Goal: Information Seeking & Learning: Find specific fact

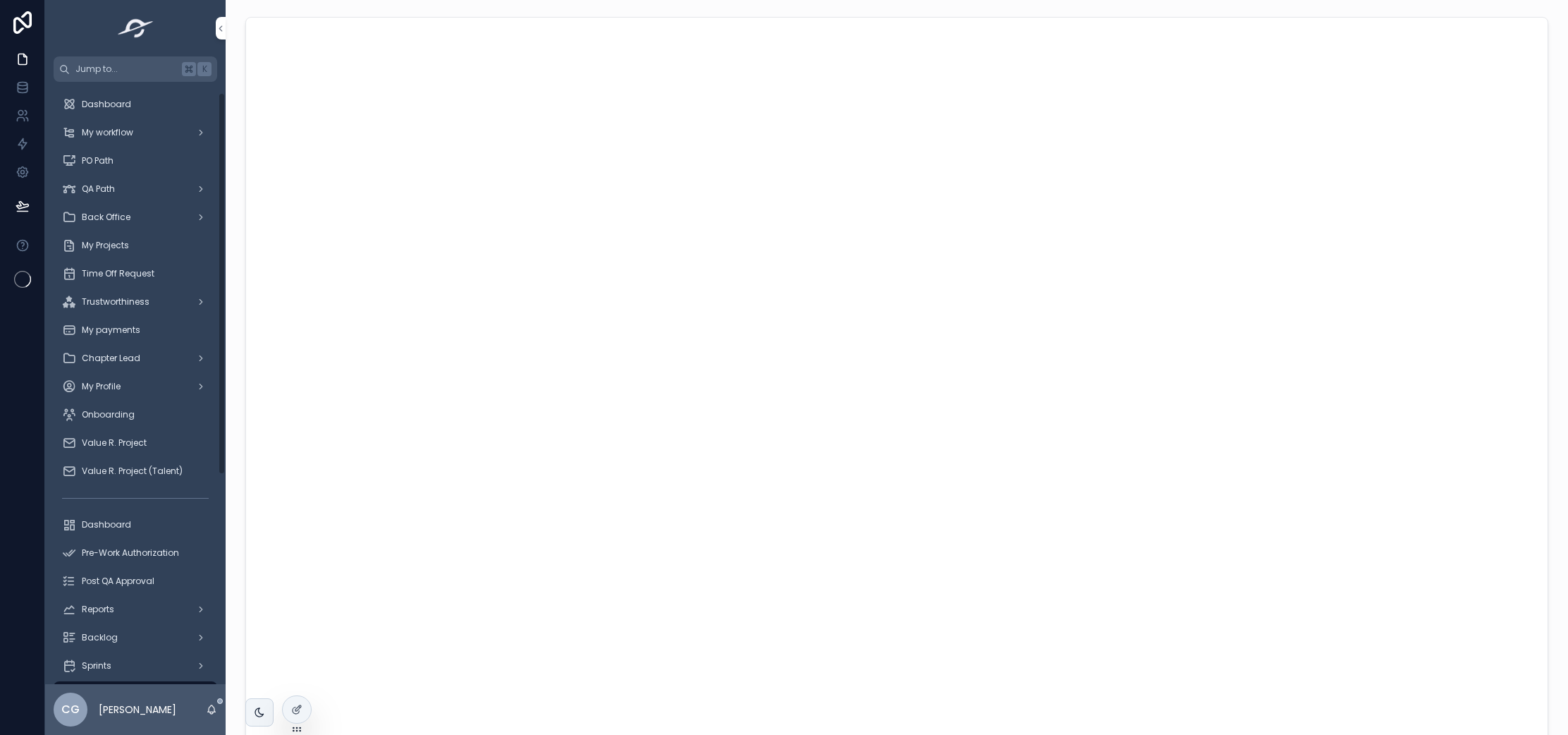
scroll to position [345, 0]
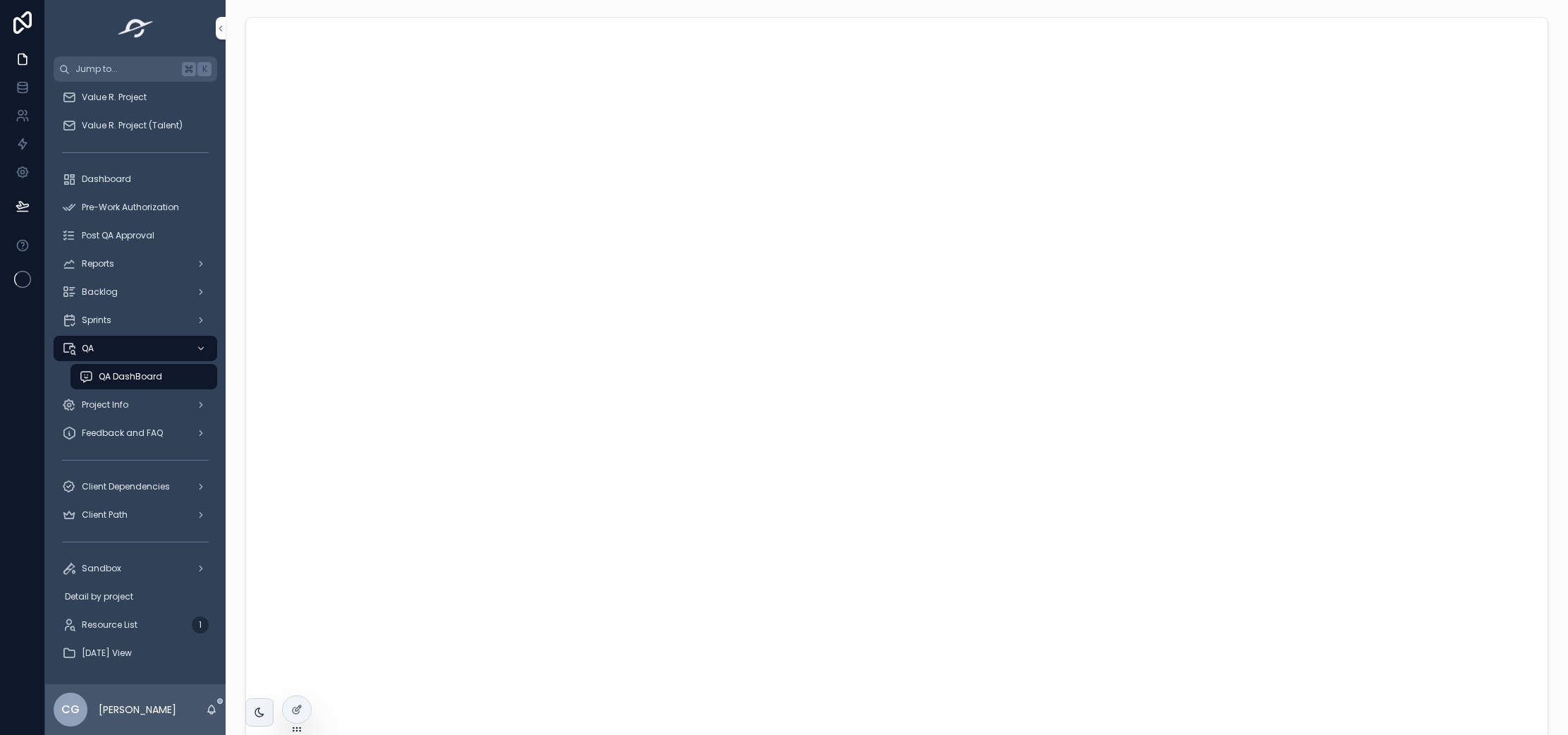
click at [125, 435] on span "Feedback and FAQ" at bounding box center [122, 433] width 81 height 12
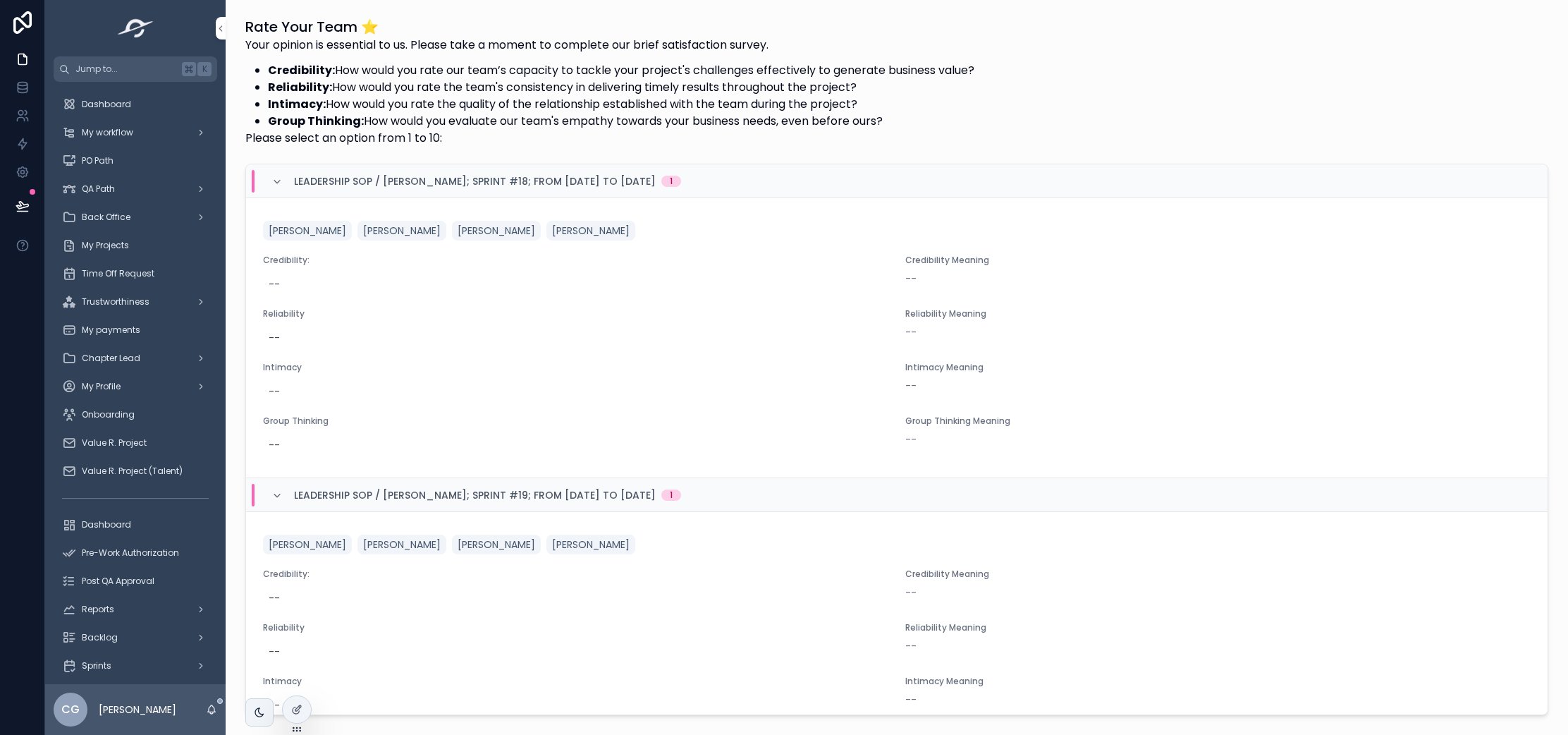
click at [138, 305] on span "Trustworthiness" at bounding box center [116, 302] width 68 height 12
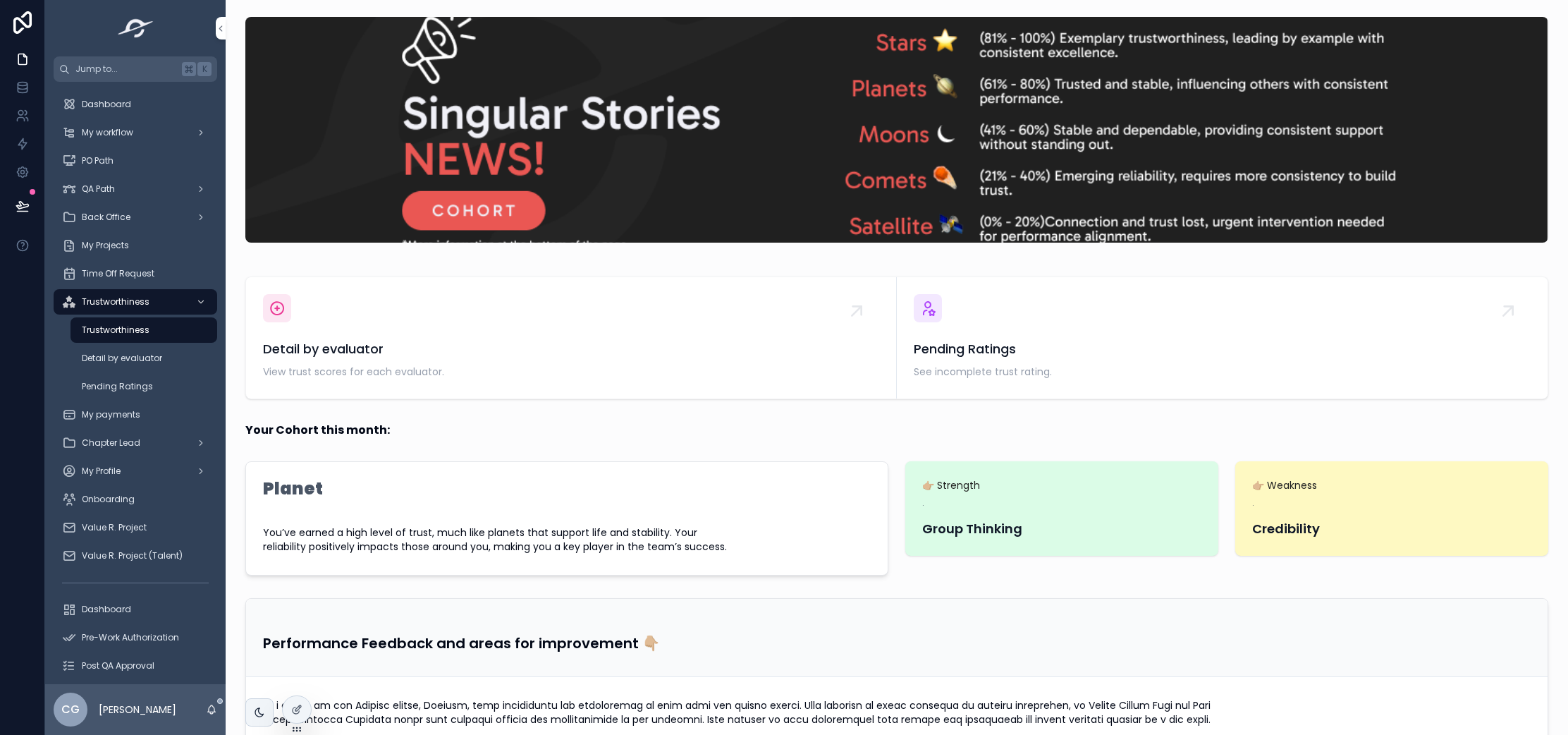
click at [138, 367] on div "Detail by evaluator" at bounding box center [143, 358] width 129 height 22
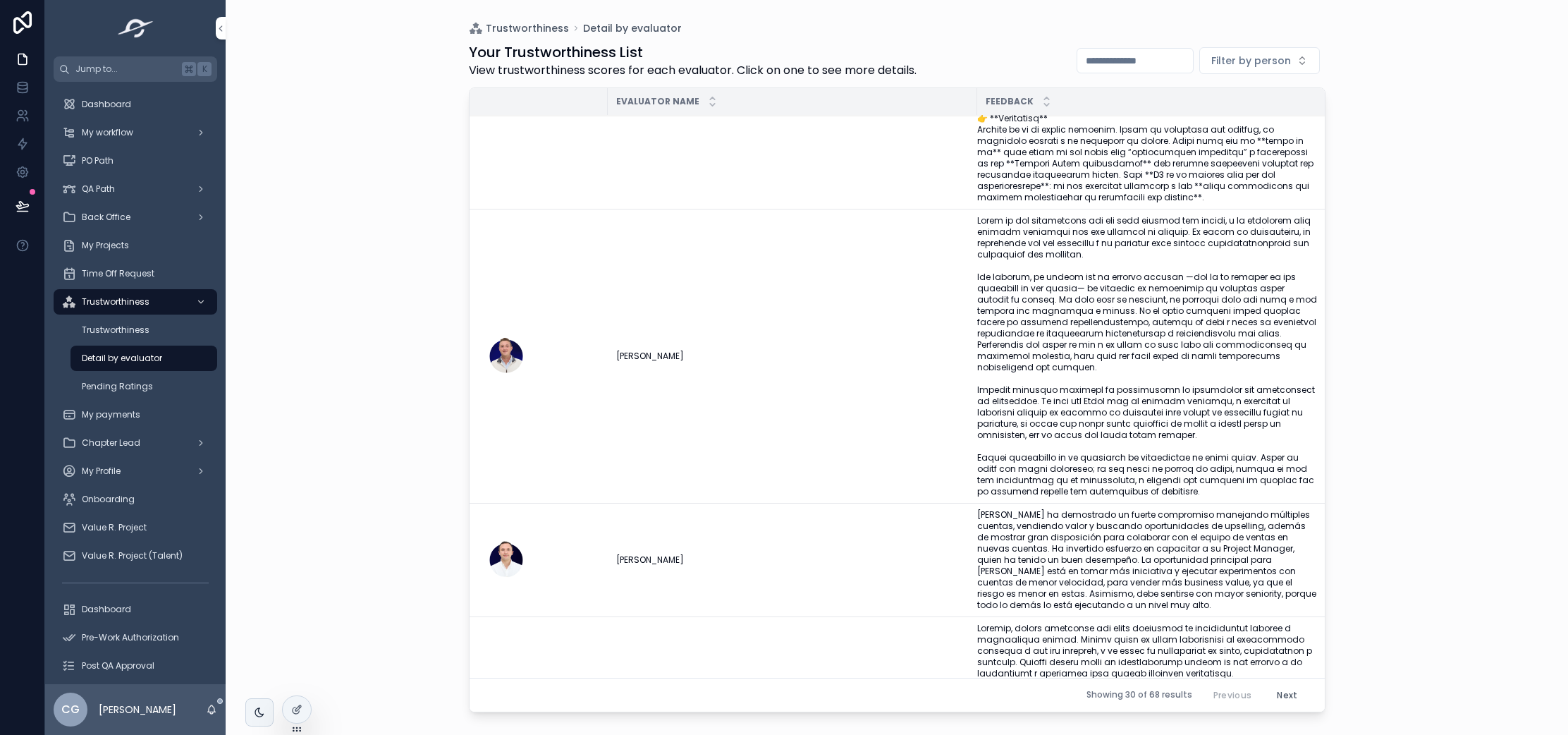
scroll to position [1008, 0]
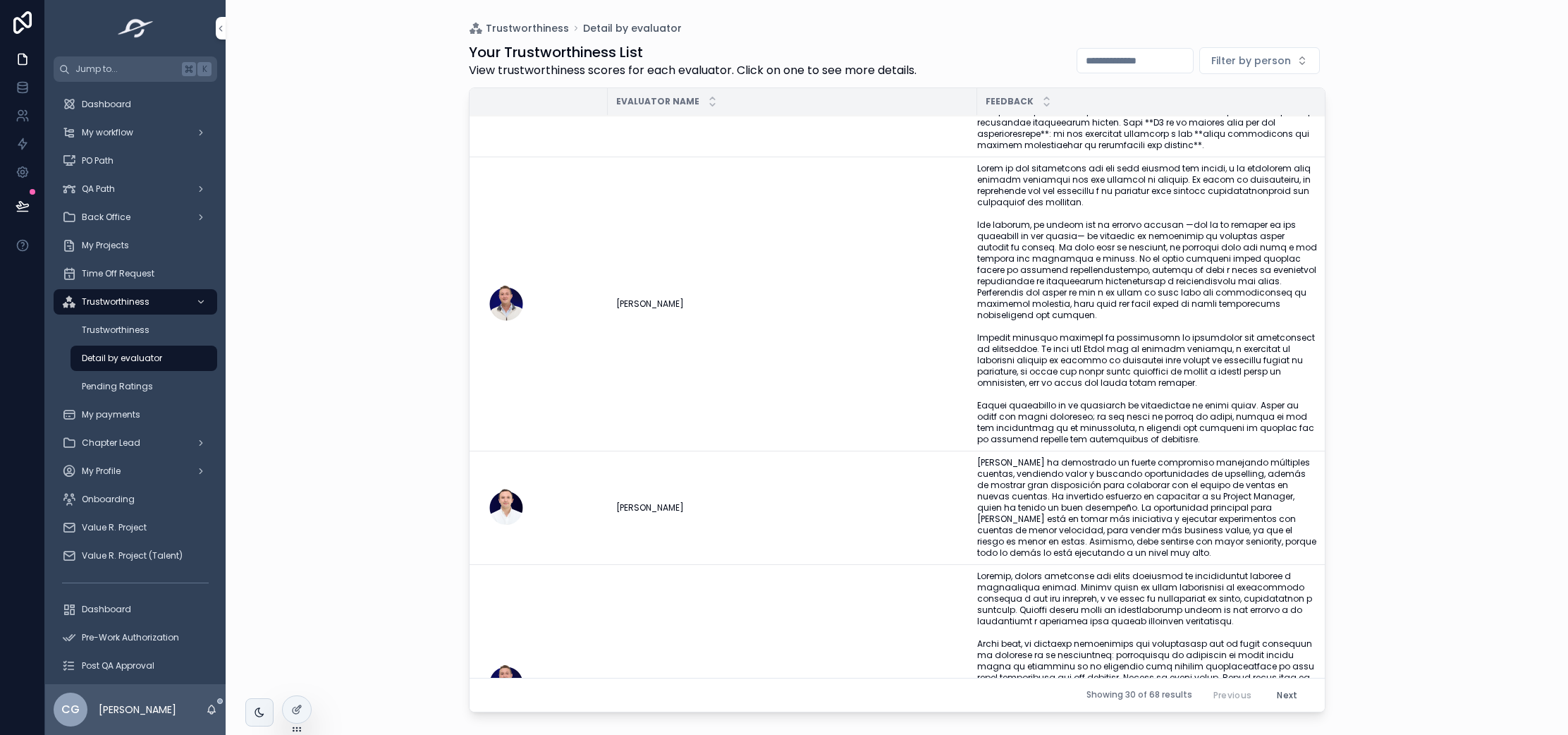
click at [1321, 530] on td "[PERSON_NAME] ha demostrado un fuerte compromiso manejando múltiples cuentas, v…" at bounding box center [1156, 508] width 358 height 114
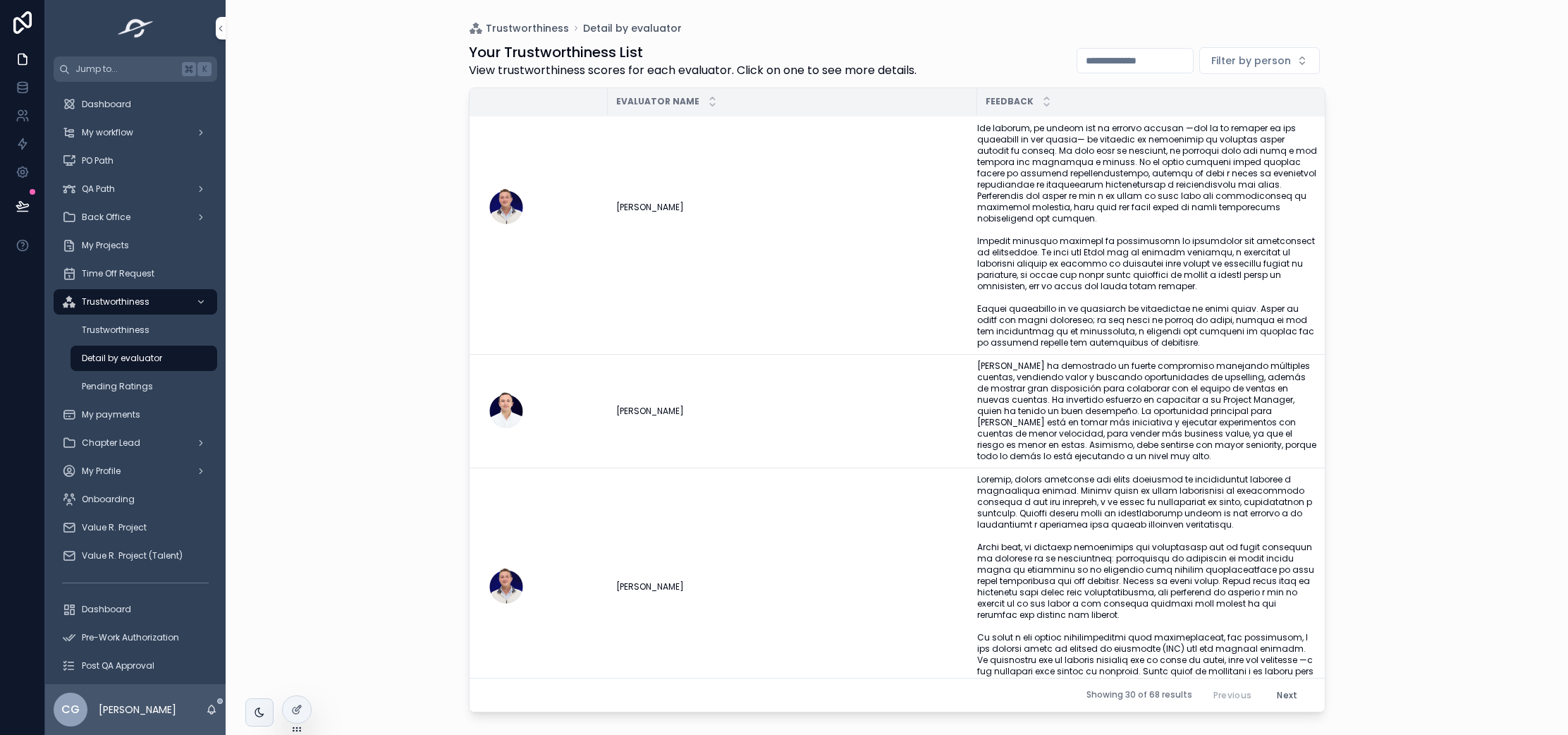
scroll to position [1132, 0]
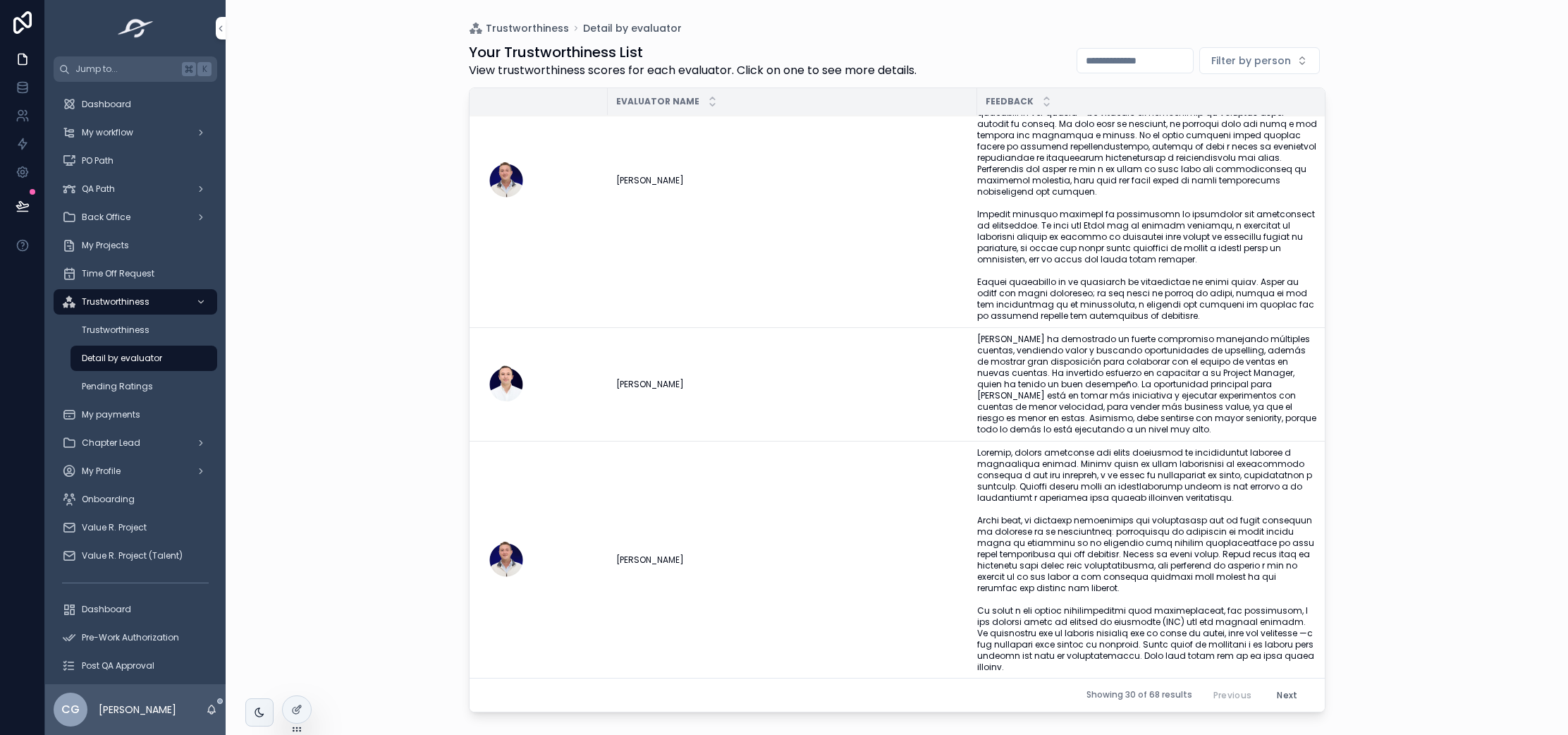
click at [1130, 333] on span "[PERSON_NAME] ha demostrado un fuerte compromiso manejando múltiples cuentas, v…" at bounding box center [1147, 384] width 340 height 101
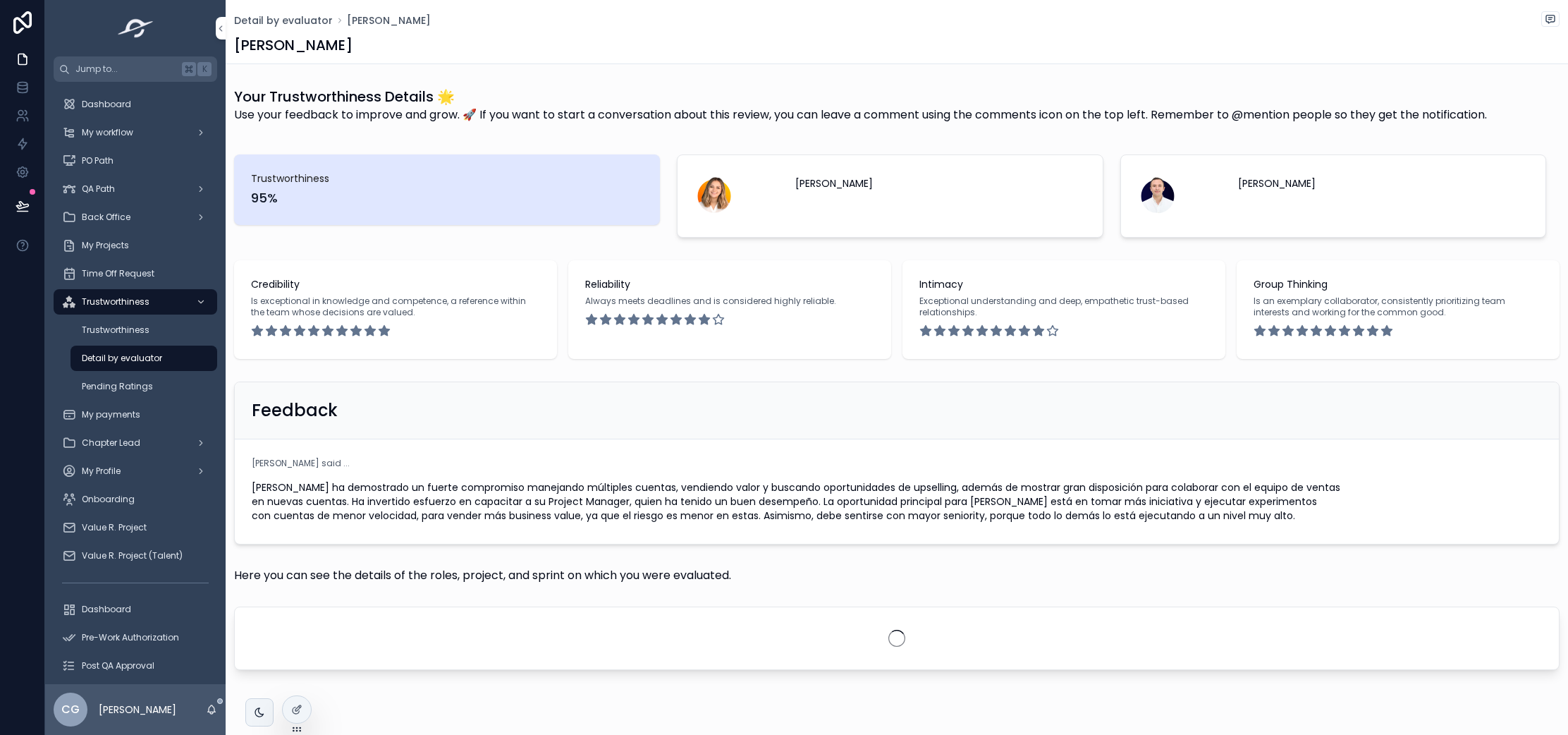
scroll to position [36, 0]
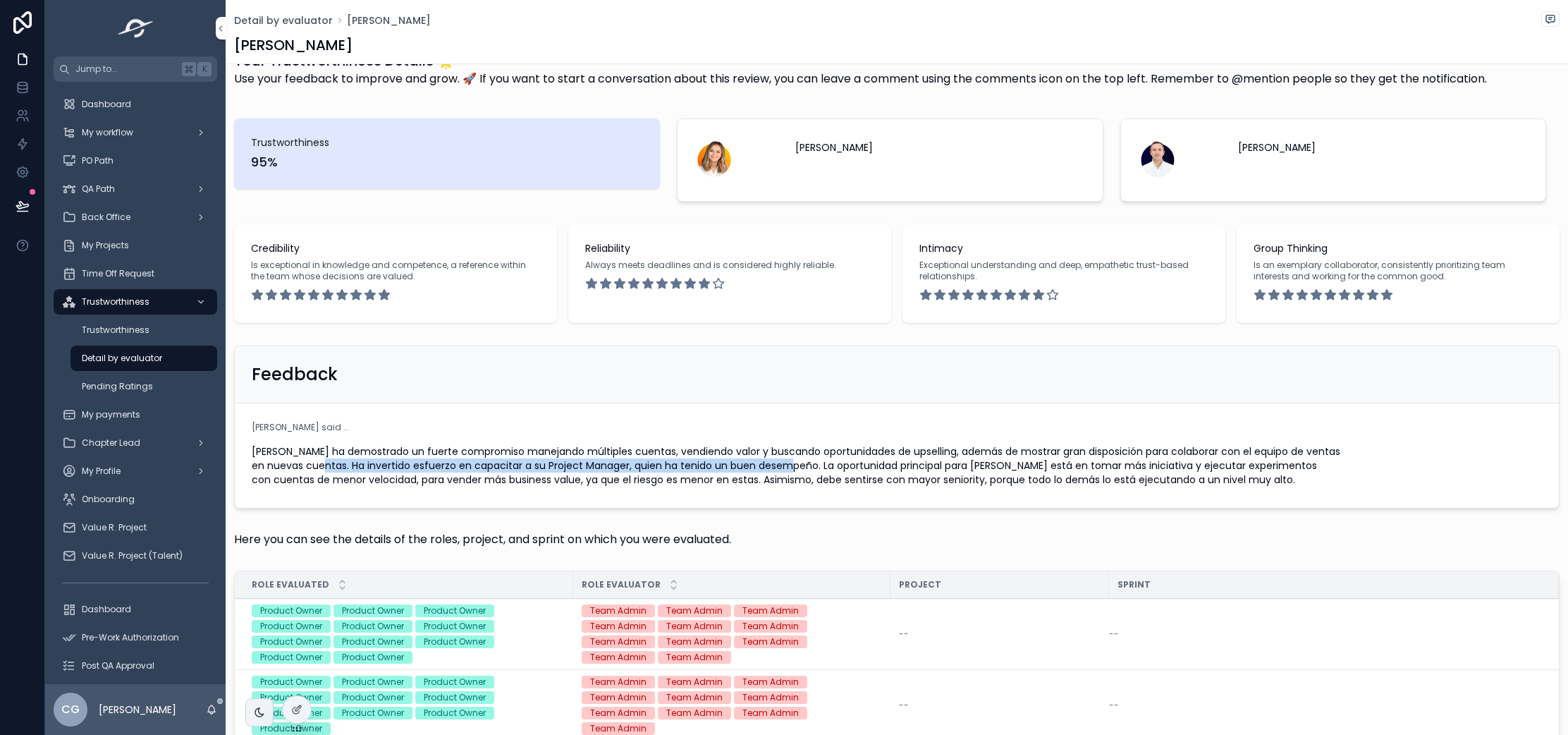
drag, startPoint x: 351, startPoint y: 462, endPoint x: 819, endPoint y: 467, distance: 468.0
click at [819, 467] on span "[PERSON_NAME] ha demostrado un fuerte compromiso manejando múltiples cuentas, v…" at bounding box center [896, 466] width 1290 height 43
copy span "Ha invertido esfuerzo en capacitar a su Project Manager, quien ha tenido un bue…"
